Goal: Information Seeking & Learning: Learn about a topic

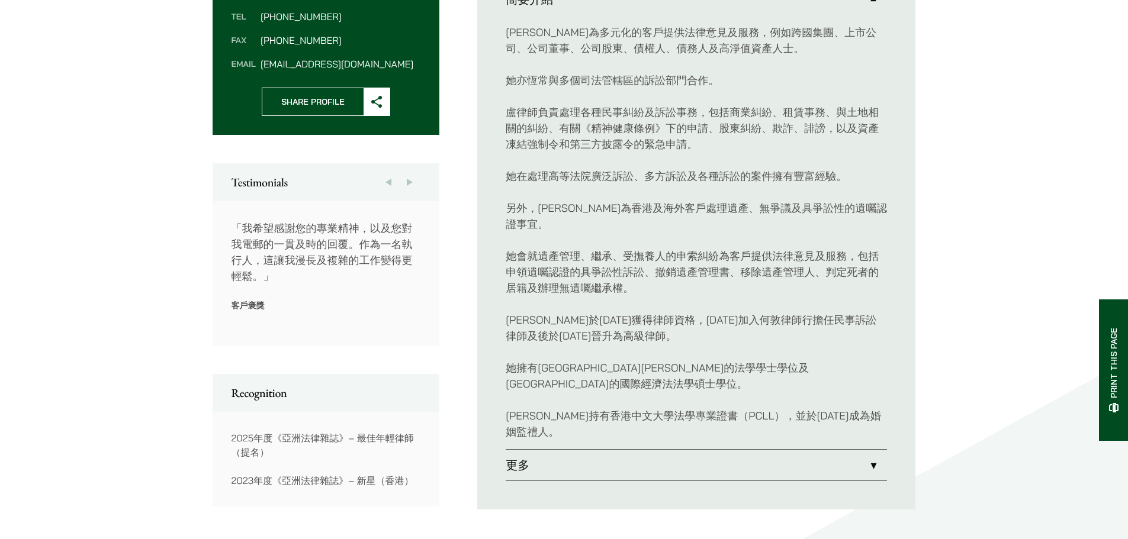
scroll to position [500, 0]
click at [542, 449] on link "更多" at bounding box center [696, 464] width 381 height 31
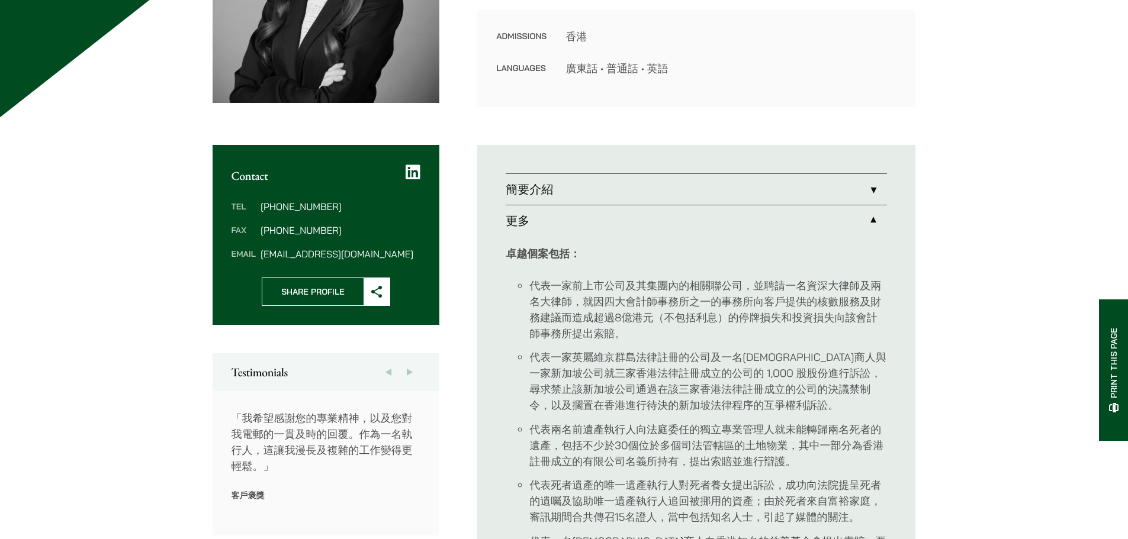
scroll to position [306, 0]
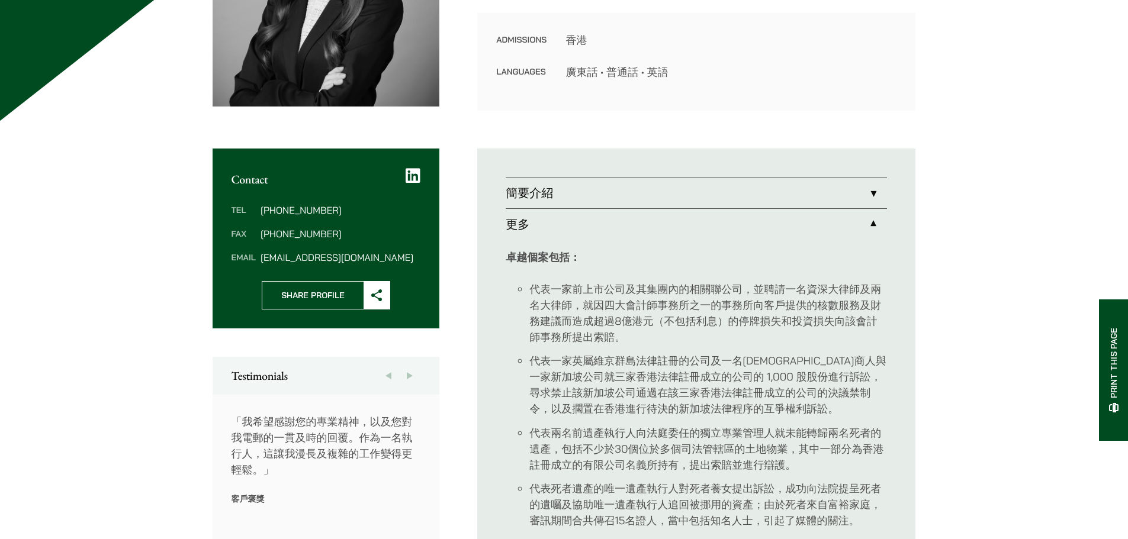
click at [544, 200] on link "簡要介紹" at bounding box center [696, 193] width 381 height 31
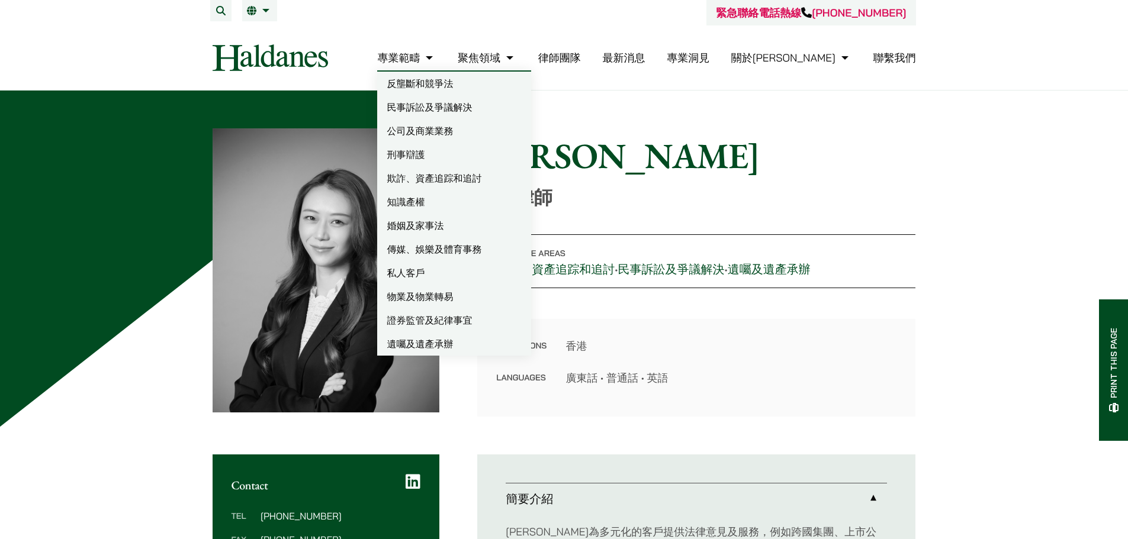
click at [485, 105] on link "民事訴訟及爭議解決" at bounding box center [454, 107] width 154 height 24
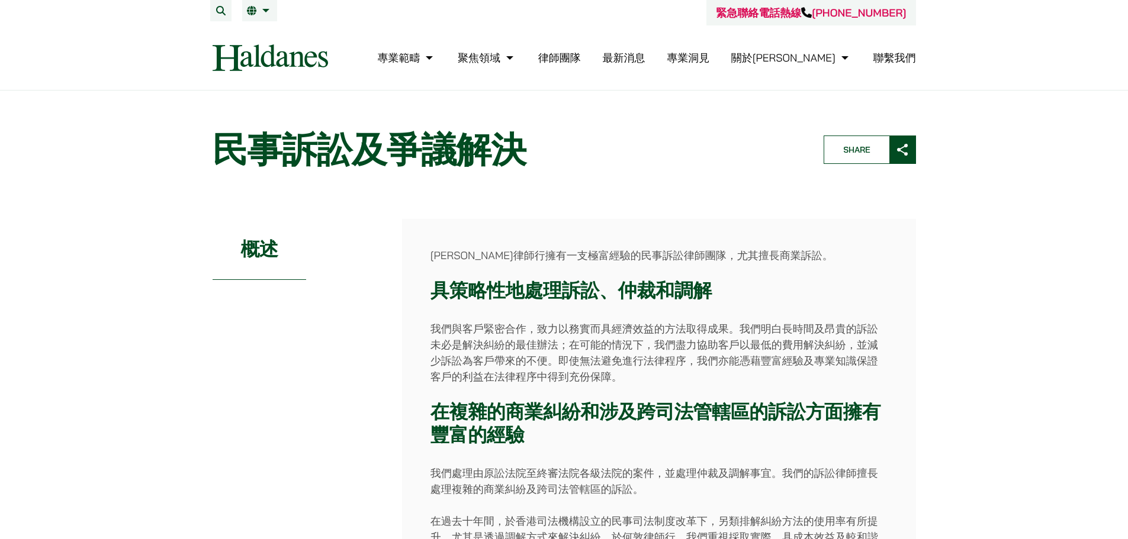
click at [709, 56] on link "專業洞見" at bounding box center [688, 58] width 43 height 14
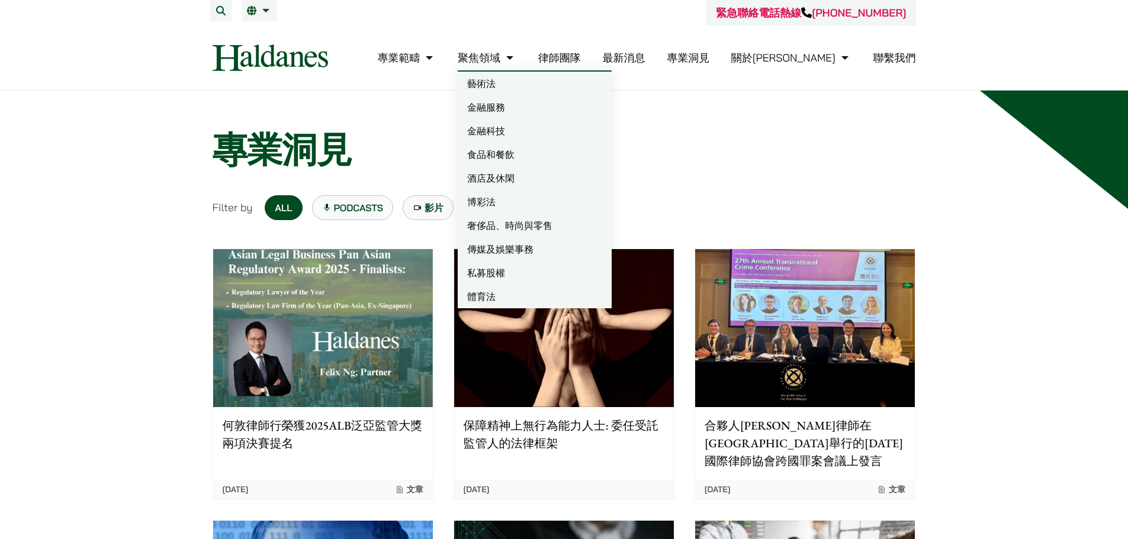
click at [516, 54] on link "聚焦領域" at bounding box center [487, 58] width 59 height 14
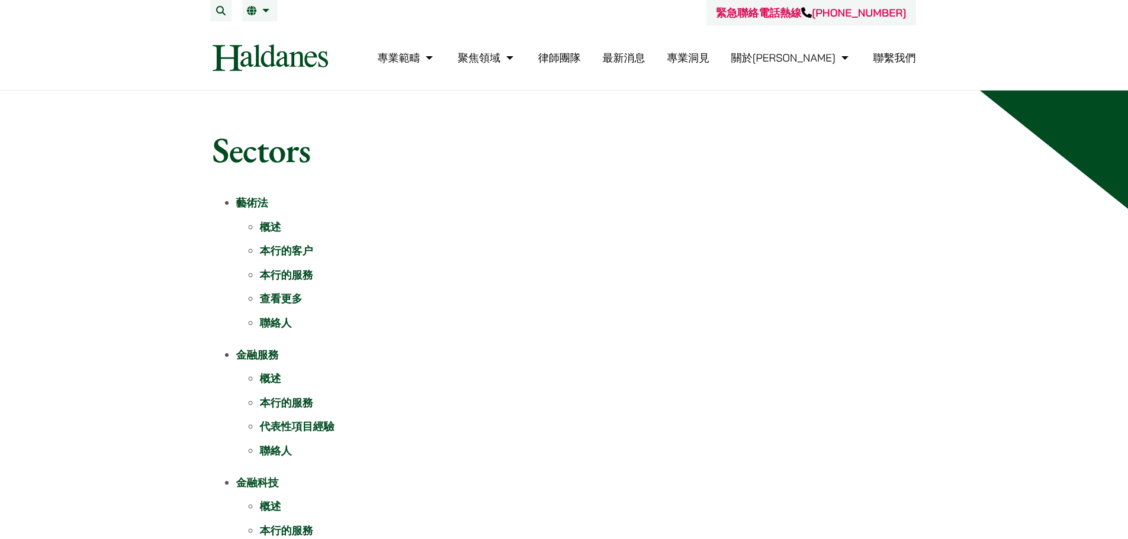
click at [367, 222] on li "概述" at bounding box center [588, 227] width 656 height 16
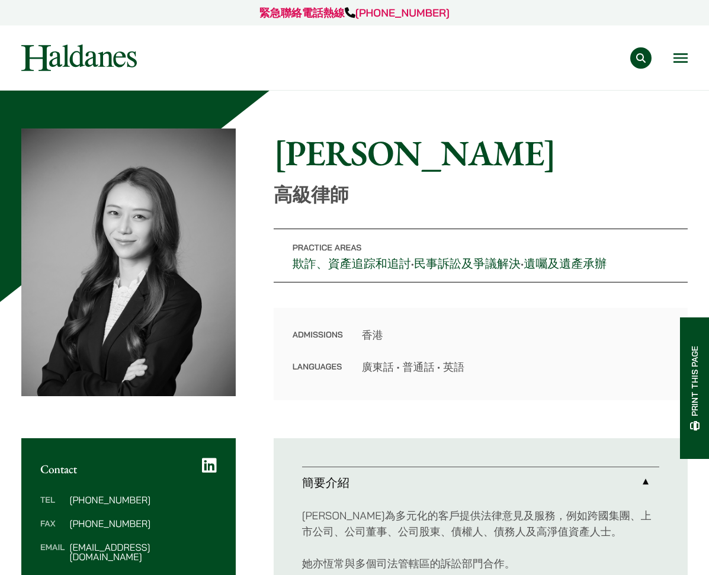
click at [102, 56] on img at bounding box center [78, 57] width 115 height 27
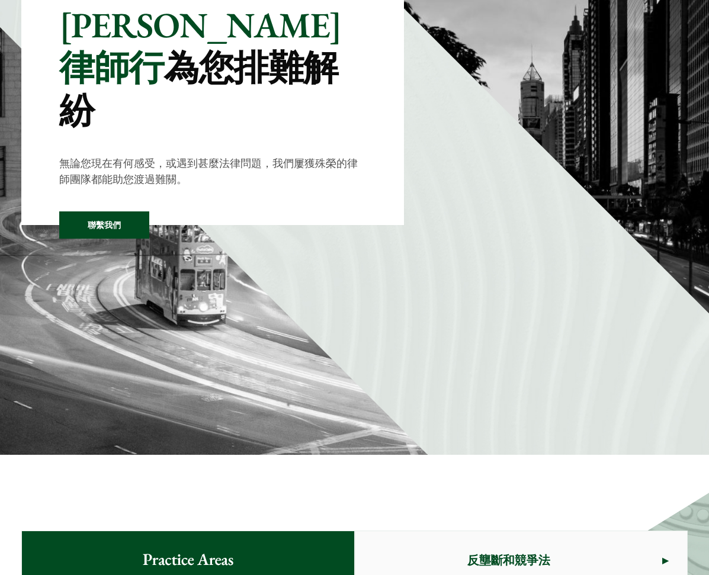
scroll to position [179, 0]
